Goal: Task Accomplishment & Management: Complete application form

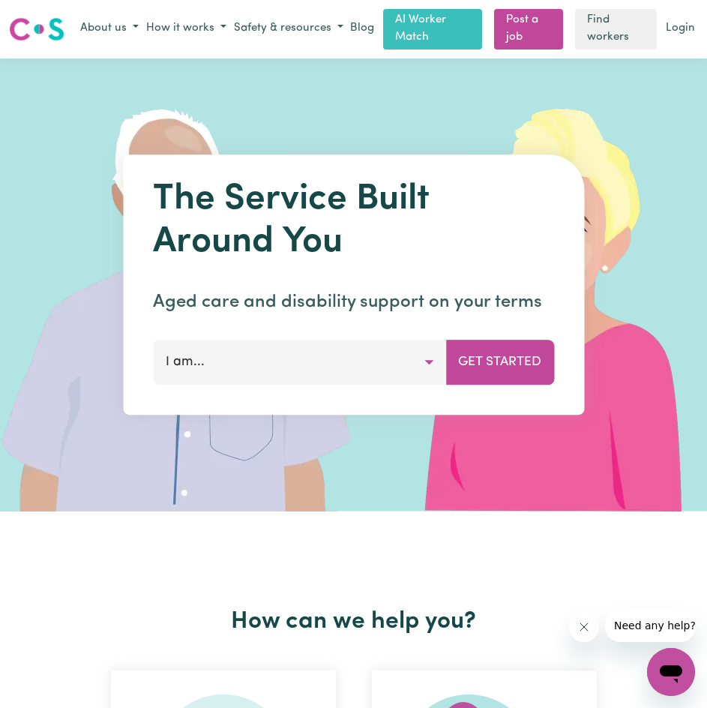
click at [348, 372] on button "I am..." at bounding box center [299, 362] width 293 height 45
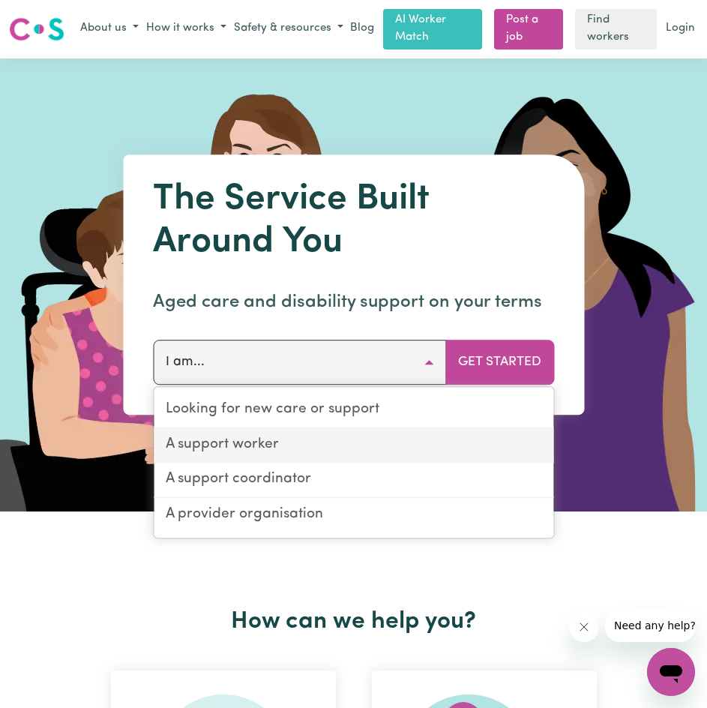
click at [286, 442] on link "A support worker" at bounding box center [354, 445] width 400 height 35
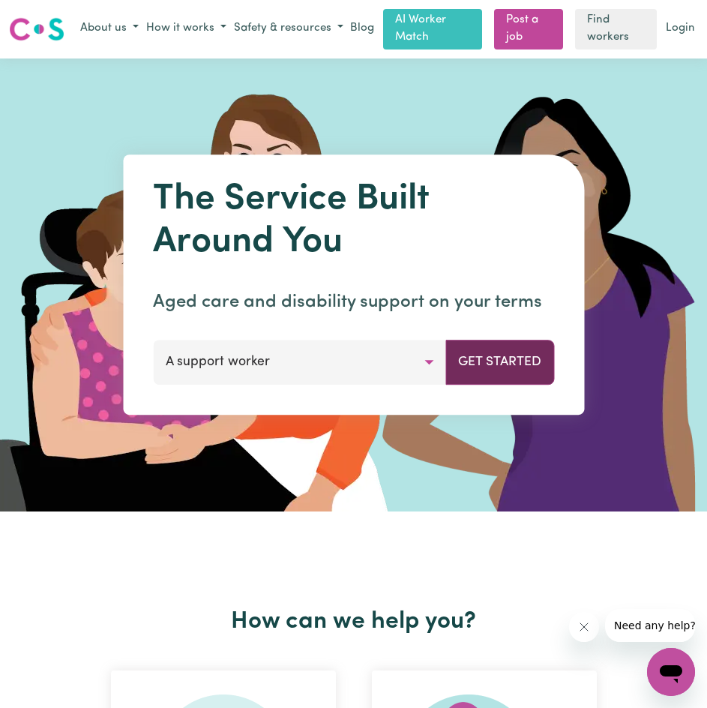
click at [494, 361] on button "Get Started" at bounding box center [499, 362] width 109 height 45
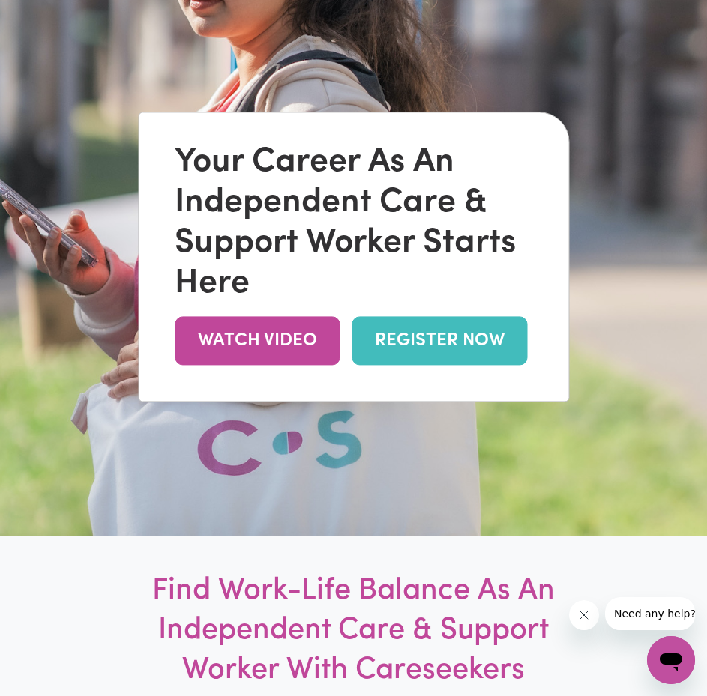
scroll to position [225, 0]
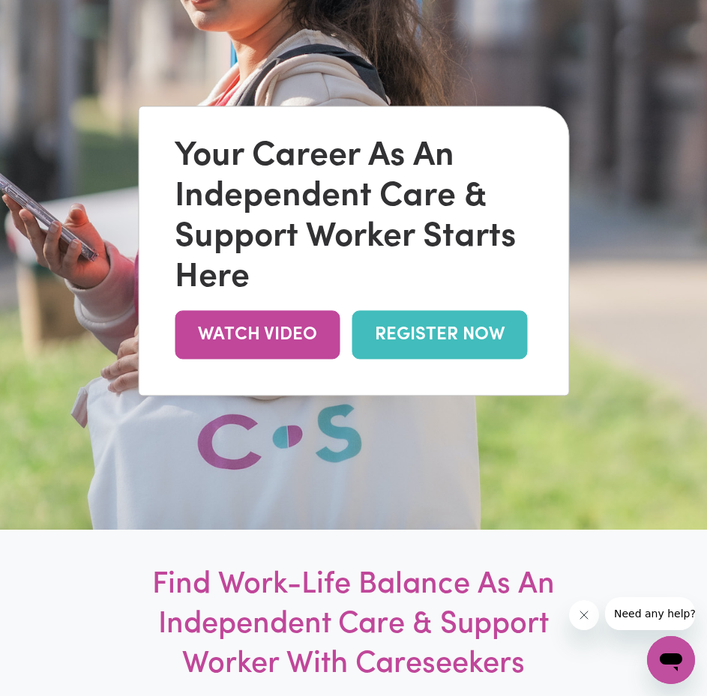
click at [464, 349] on link "REGISTER NOW" at bounding box center [439, 334] width 175 height 49
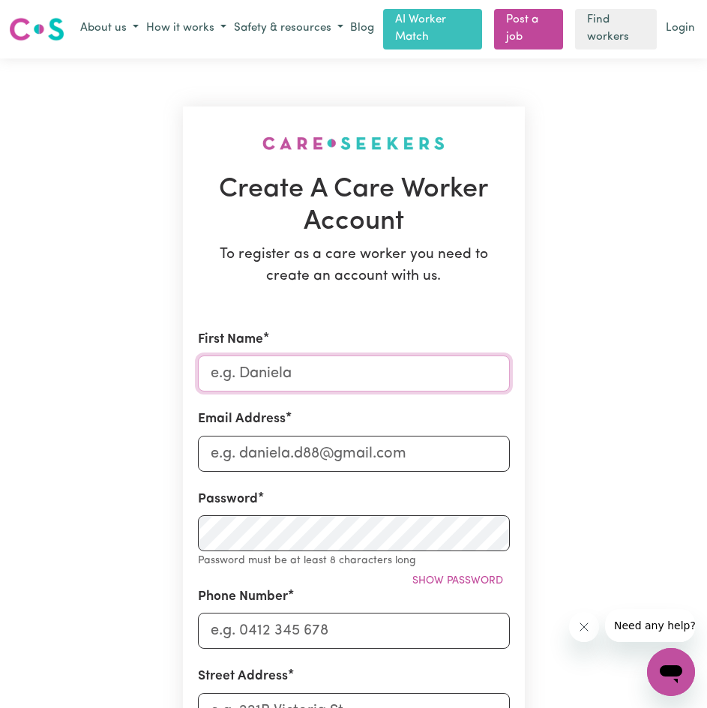
click at [334, 364] on input "First Name" at bounding box center [354, 373] width 312 height 36
type input "Alyza Geraldine"
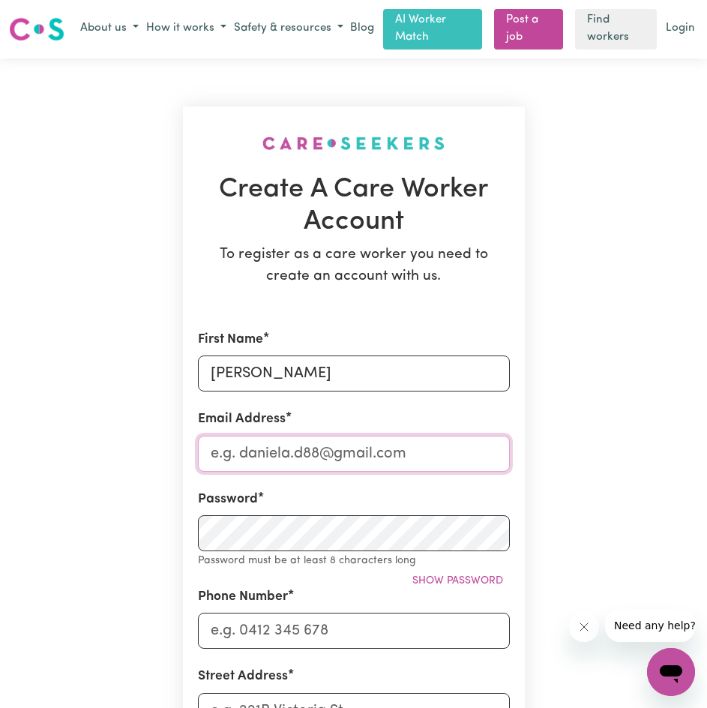
click at [357, 453] on input "Email Address" at bounding box center [354, 454] width 312 height 36
type input "A"
type input "abacanalyzageraldine@gmail.com"
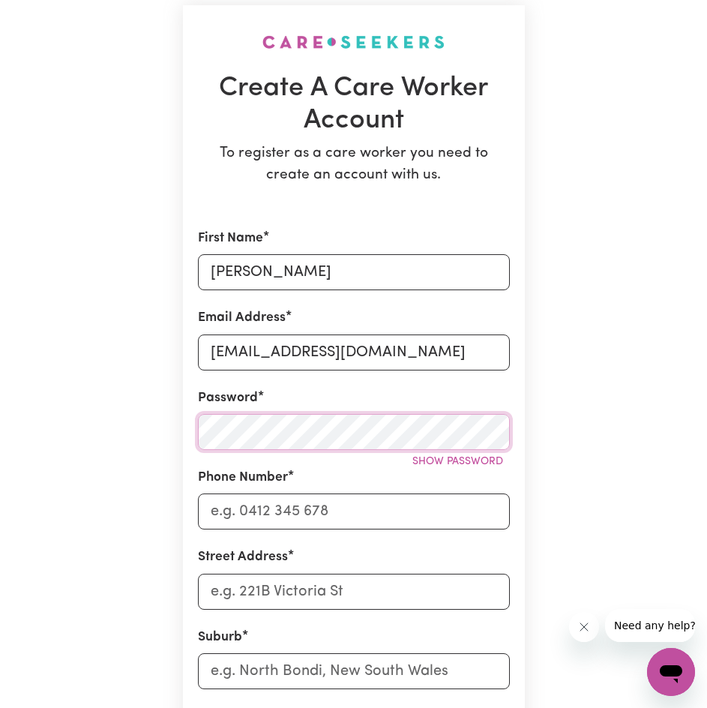
scroll to position [225, 0]
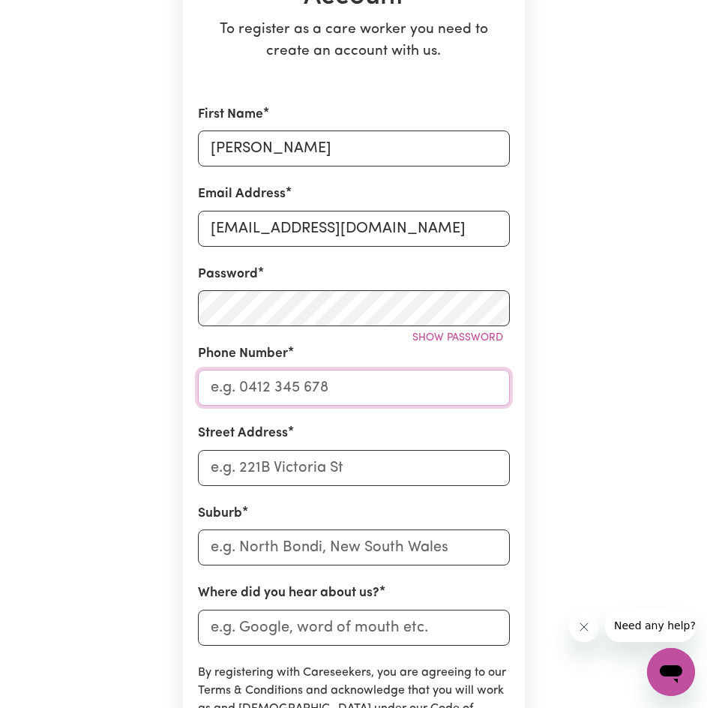
click at [282, 376] on input "Phone Number" at bounding box center [354, 388] width 312 height 36
type input "0452206607"
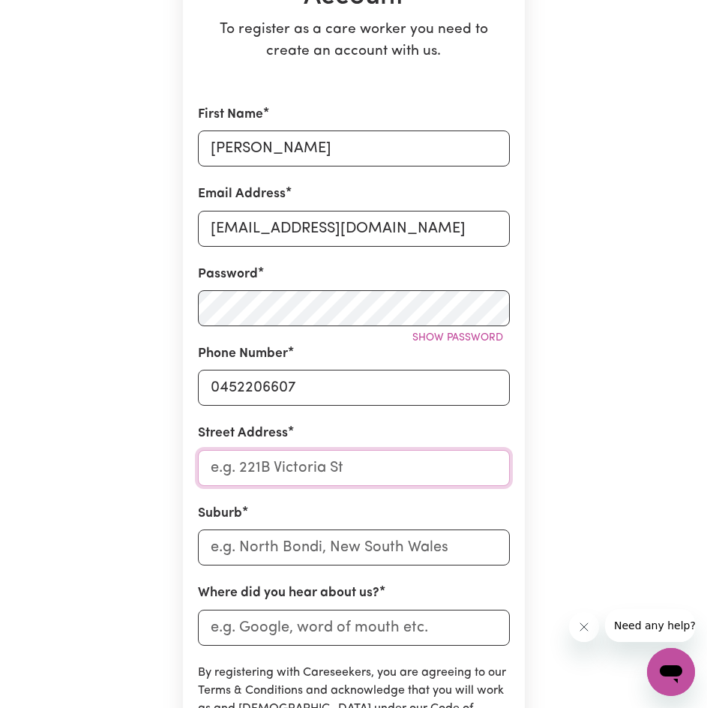
click at [310, 482] on input "Street Address" at bounding box center [354, 468] width 312 height 36
type input "U3/21 Dartbrook Rd"
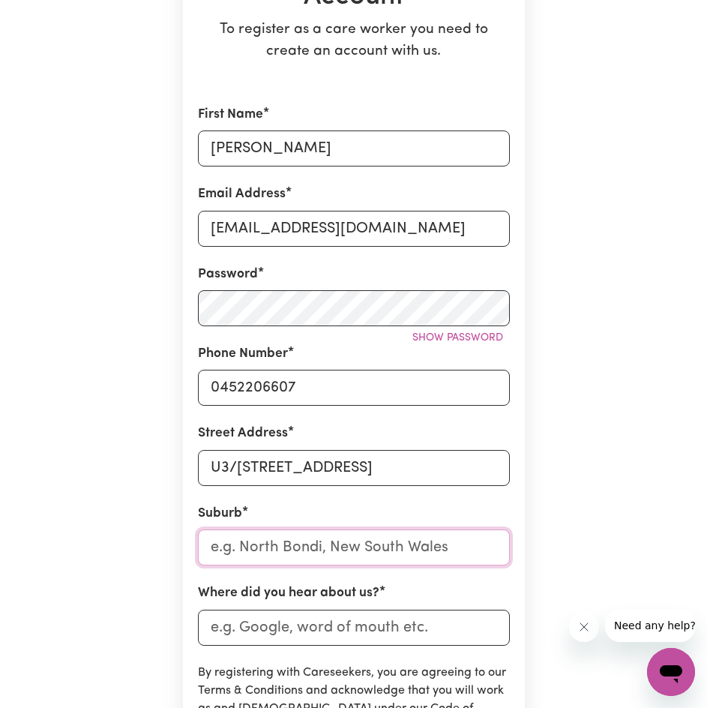
click at [471, 547] on input "text" at bounding box center [354, 547] width 312 height 36
type input "Auburn"
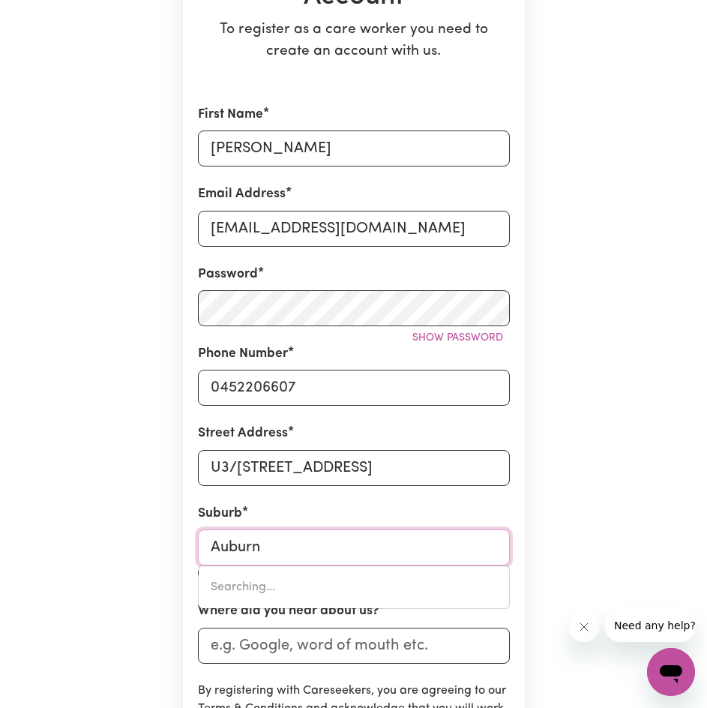
type input "Auburn, New South Wales, 2144"
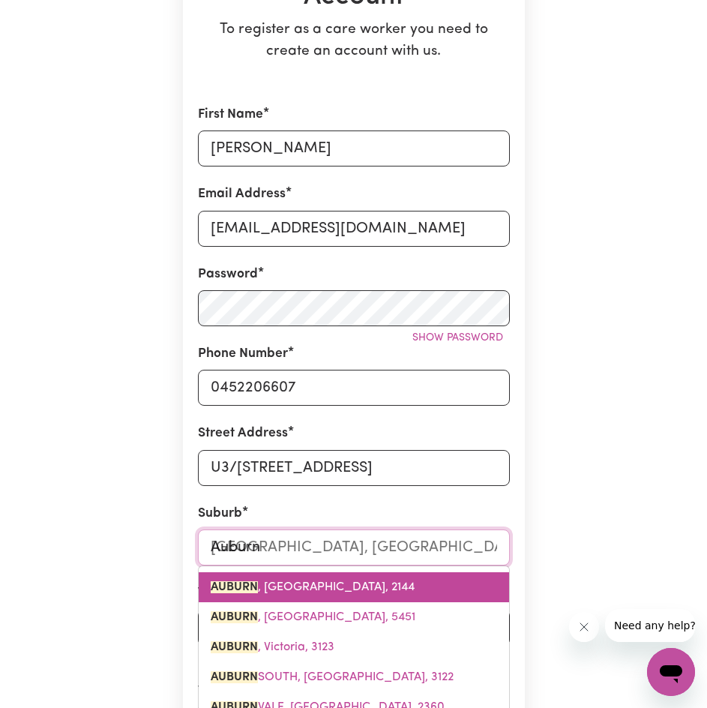
click at [385, 585] on span "AUBURN , New South Wales, 2144" at bounding box center [313, 587] width 204 height 12
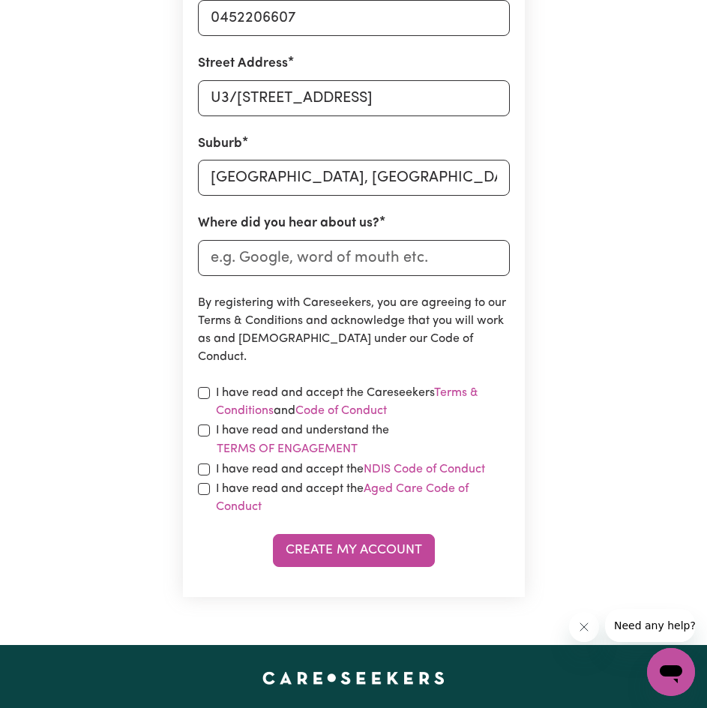
scroll to position [600, 0]
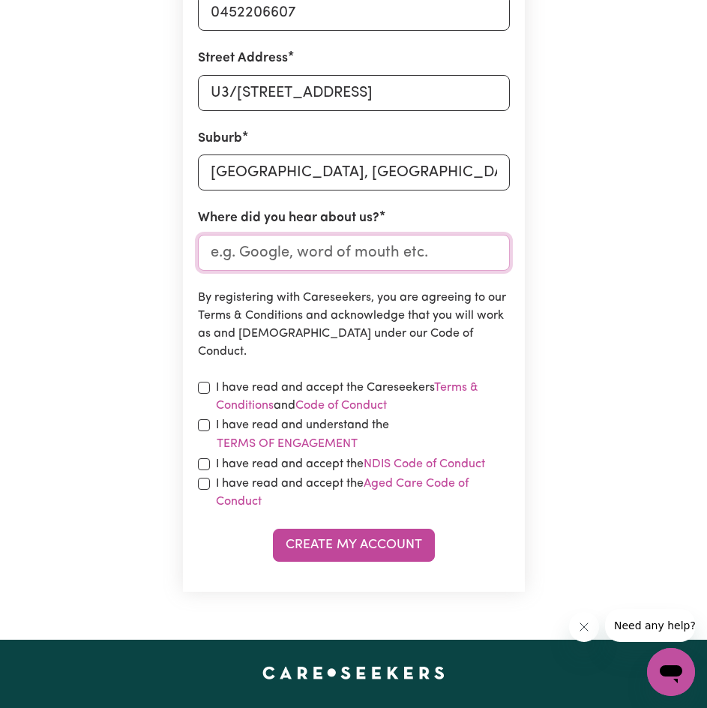
click at [301, 249] on input "Where did you hear about us?" at bounding box center [354, 253] width 312 height 36
type input "Friend"
click at [204, 385] on input "checkbox" at bounding box center [204, 388] width 12 height 12
checkbox input "true"
click at [201, 427] on input "checkbox" at bounding box center [204, 425] width 12 height 12
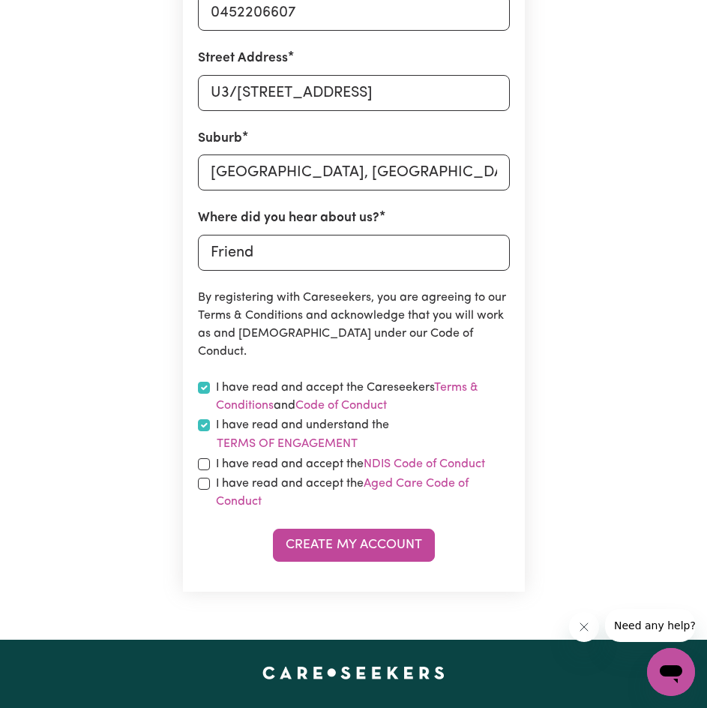
checkbox input "true"
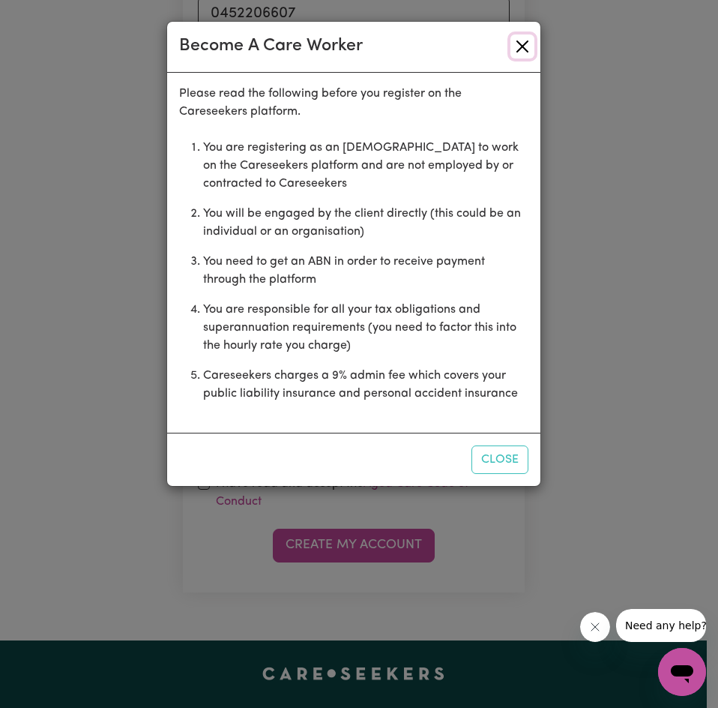
click at [528, 40] on button "Close" at bounding box center [523, 46] width 24 height 24
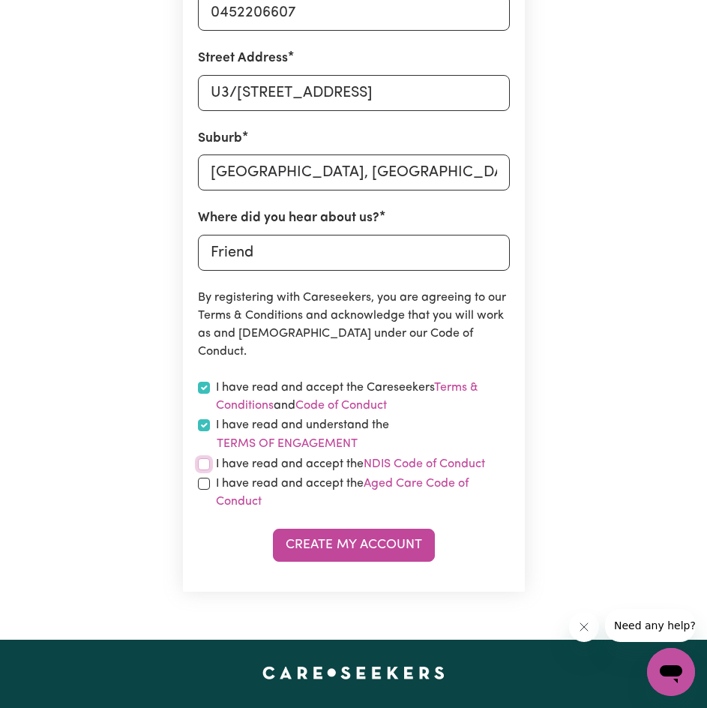
click at [201, 466] on input "checkbox" at bounding box center [204, 464] width 12 height 12
checkbox input "true"
click at [203, 491] on div "I have read and accept the Aged Care Code of Conduct" at bounding box center [354, 493] width 312 height 36
click at [203, 481] on input "checkbox" at bounding box center [204, 484] width 12 height 12
checkbox input "true"
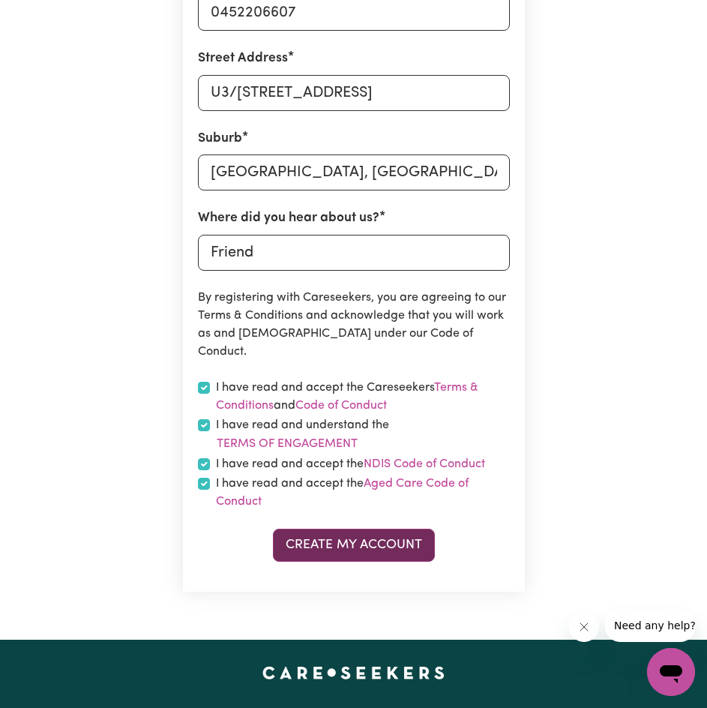
click at [311, 533] on button "Create My Account" at bounding box center [354, 545] width 162 height 33
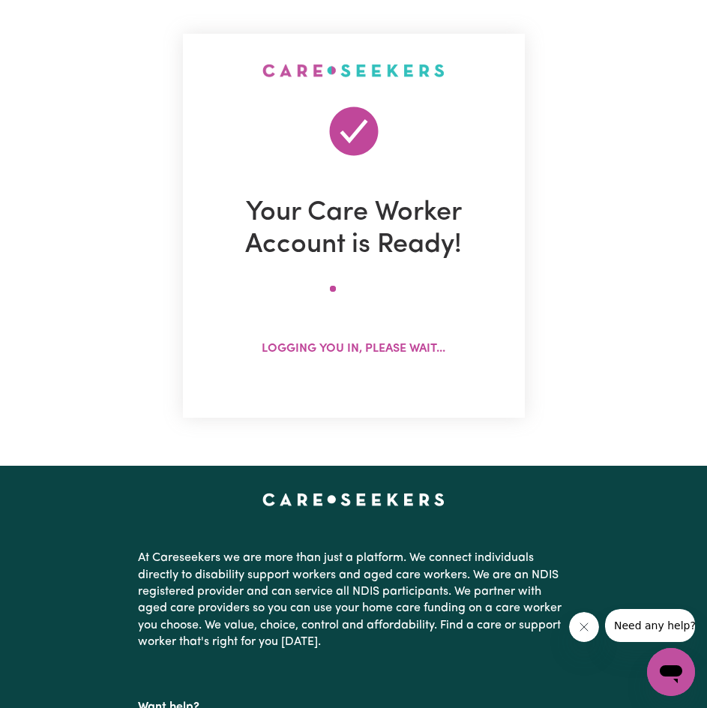
scroll to position [0, 0]
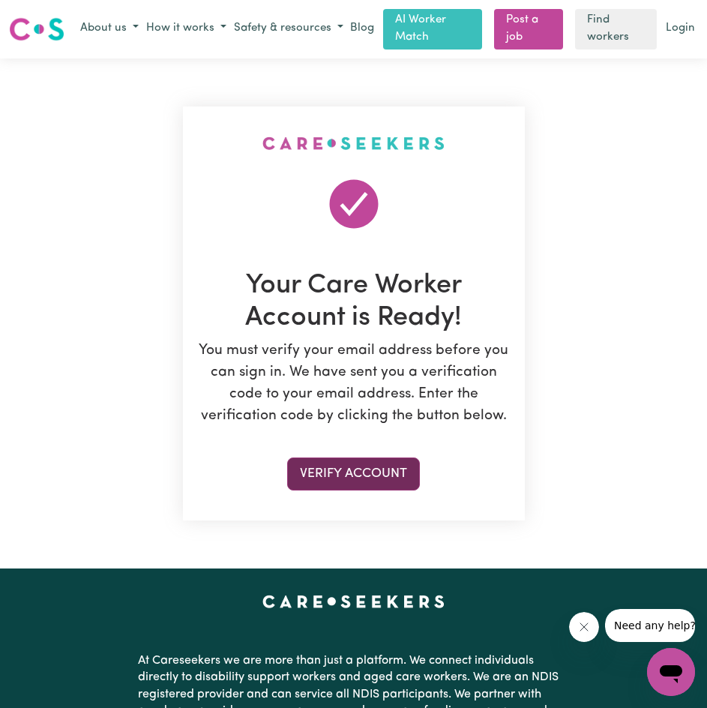
click at [359, 474] on button "Verify Account" at bounding box center [353, 473] width 133 height 33
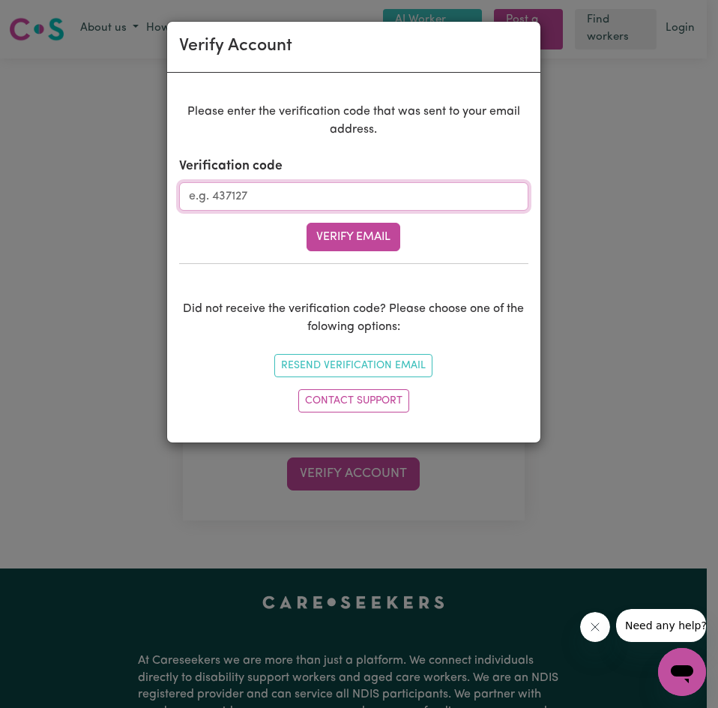
click at [252, 189] on input "Verification code" at bounding box center [353, 196] width 349 height 28
type input "775620"
click at [338, 254] on div "Please enter the verification code that was sent to your email address. Verific…" at bounding box center [353, 261] width 349 height 316
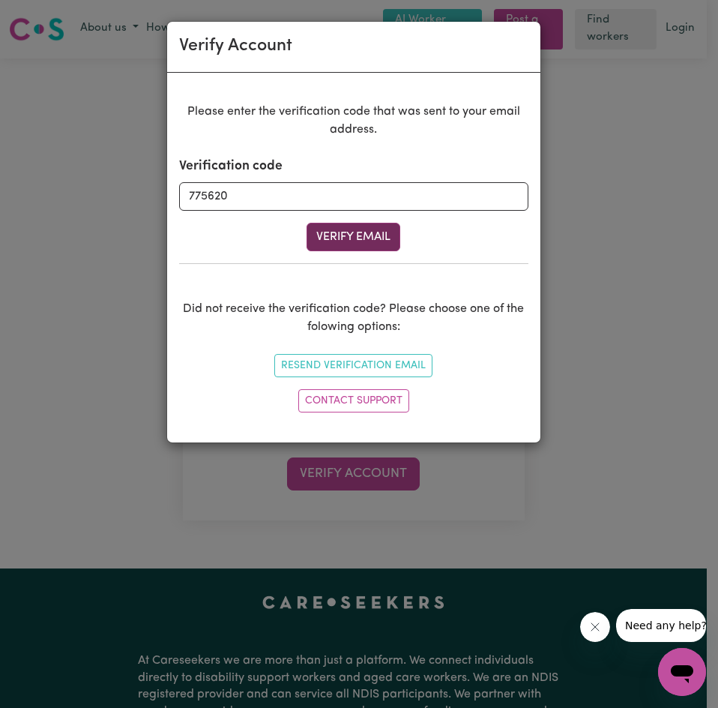
click at [342, 246] on button "Verify Email" at bounding box center [354, 237] width 94 height 28
